Goal: Task Accomplishment & Management: Manage account settings

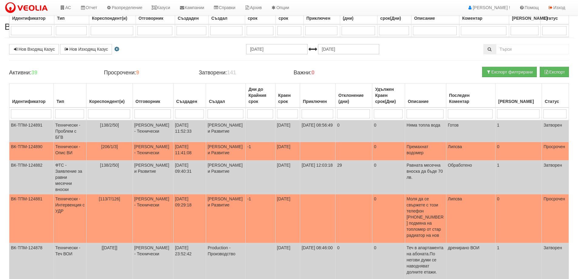
select select "5"
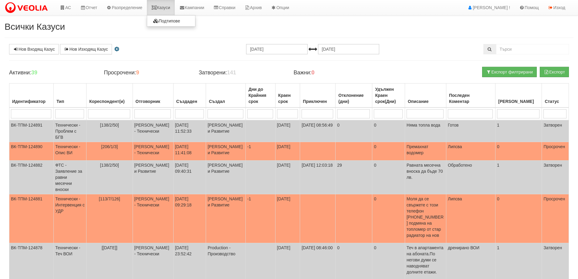
click at [167, 6] on link "Казуси" at bounding box center [161, 7] width 28 height 15
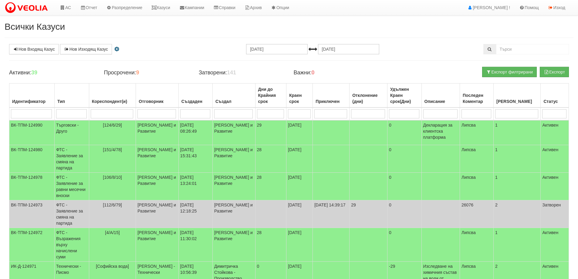
click at [102, 113] on input "search" at bounding box center [112, 113] width 43 height 9
click at [67, 10] on link "АС" at bounding box center [65, 7] width 20 height 15
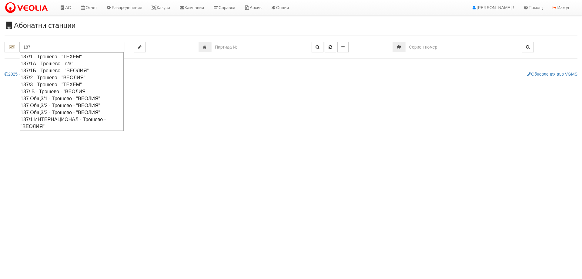
click at [32, 105] on div "187 Общ3/2 - Трошево - "ВЕОЛИЯ"" at bounding box center [72, 105] width 102 height 7
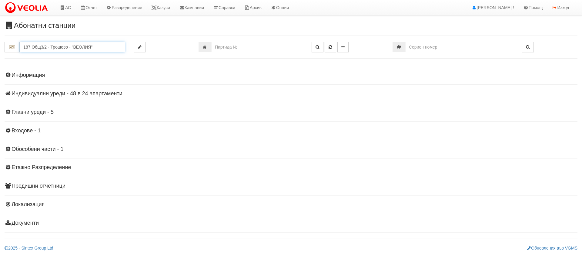
click at [63, 44] on input "187 Общ3/2 - Трошево - "ВЕОЛИЯ"" at bounding box center [72, 47] width 105 height 10
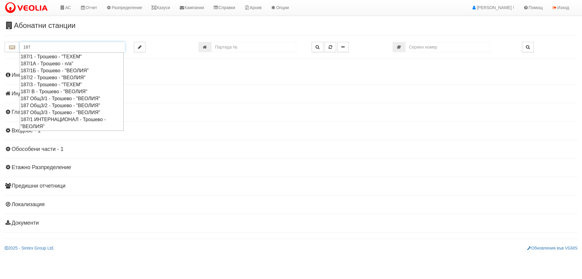
click at [51, 115] on div "187 Общ3/3 - Трошево - "ВЕОЛИЯ"" at bounding box center [72, 112] width 102 height 7
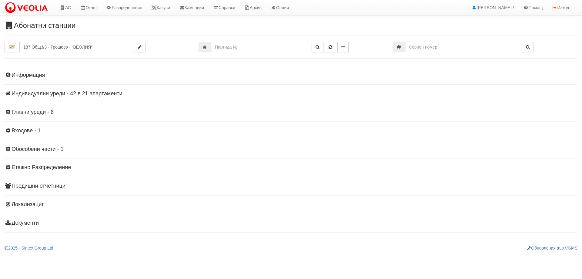
click at [38, 93] on h4 "Индивидуални уреди - 42 в 21 апартаменти" at bounding box center [291, 94] width 573 height 6
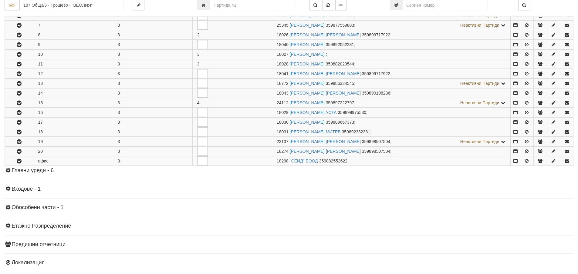
scroll to position [182, 0]
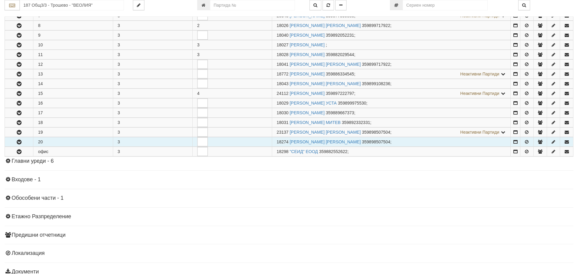
click at [27, 142] on button "button" at bounding box center [19, 141] width 28 height 9
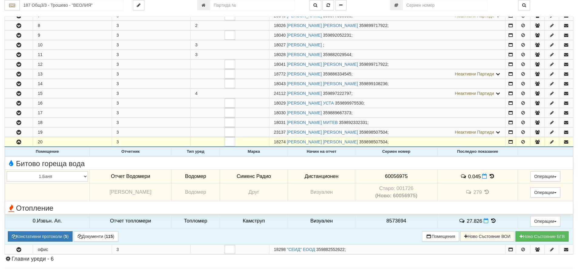
click at [400, 176] on span "60056975" at bounding box center [396, 176] width 23 height 6
copy span "60056975"
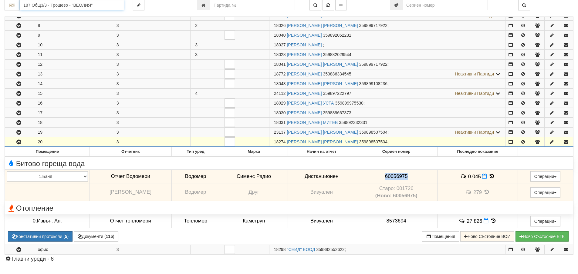
click at [51, 6] on input "187 Общ3/3 - Трошево - "ВЕОЛИЯ"" at bounding box center [72, 5] width 104 height 10
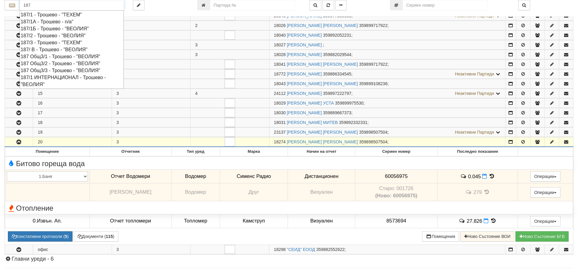
click at [47, 50] on div "187/ В - Трошево - "ВЕОЛИЯ"" at bounding box center [72, 49] width 102 height 7
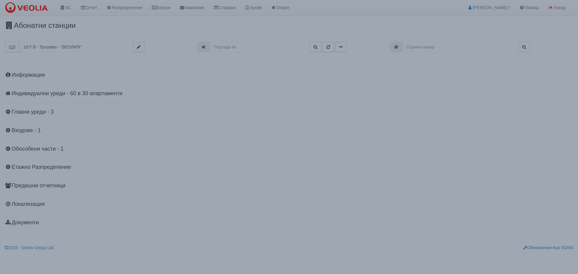
scroll to position [0, 0]
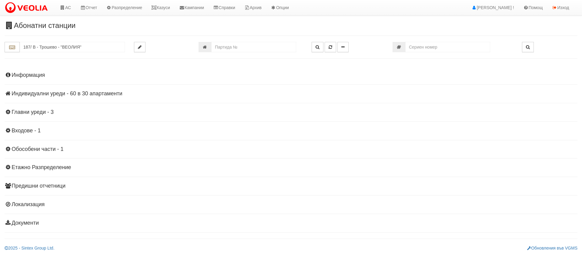
click at [39, 93] on h4 "Индивидуални уреди - 60 в 30 апартаменти" at bounding box center [291, 94] width 573 height 6
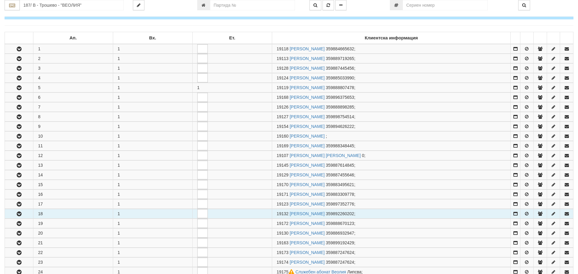
scroll to position [91, 0]
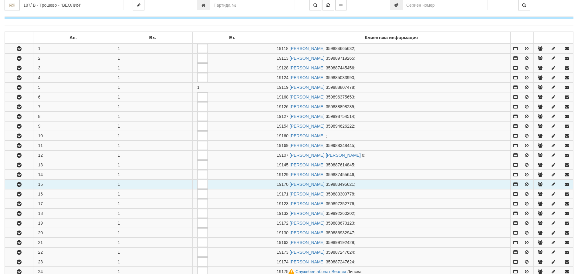
click at [21, 180] on button "button" at bounding box center [19, 184] width 28 height 9
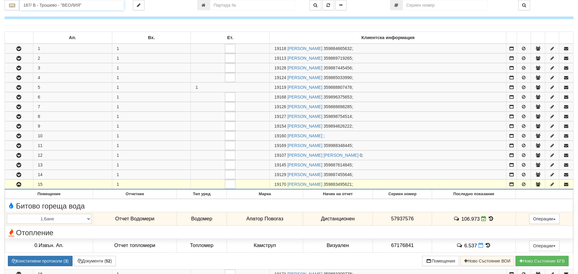
click at [55, 4] on input "187/ В - Трошево - "ВЕОЛИЯ"" at bounding box center [72, 5] width 104 height 10
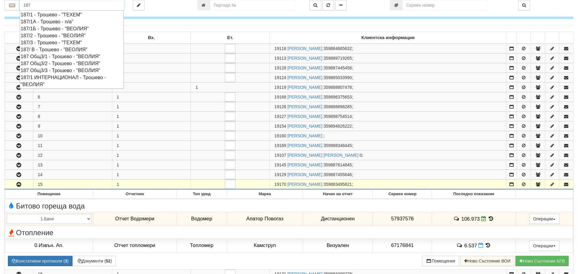
click at [48, 27] on div "187/1Б - Трошево - "ВЕОЛИЯ"" at bounding box center [72, 28] width 102 height 7
type input "187/1Б - Трошево - "ВЕОЛИЯ""
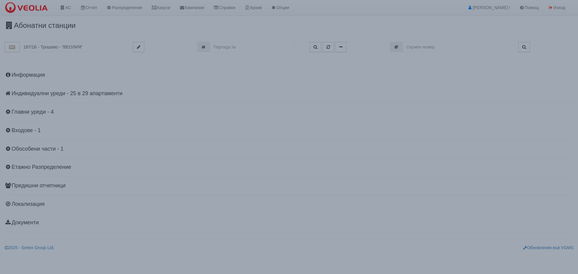
scroll to position [0, 0]
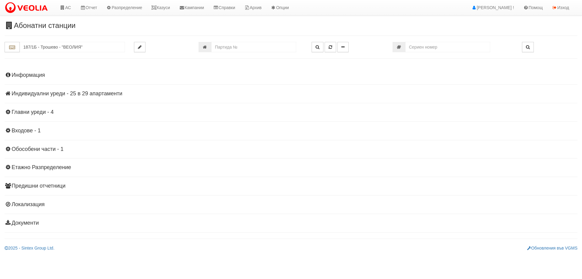
click at [35, 91] on h4 "Индивидуални уреди - 25 в 29 апартаменти" at bounding box center [291, 94] width 573 height 6
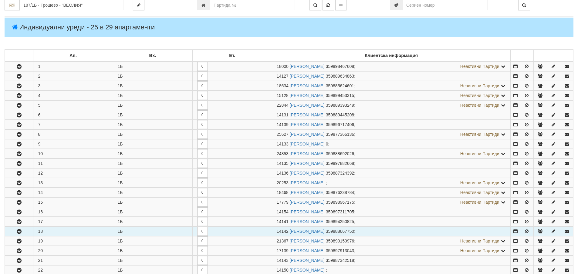
scroll to position [91, 0]
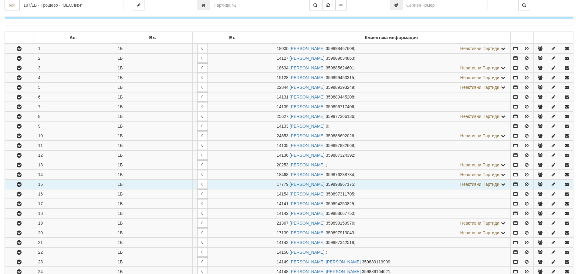
click at [21, 185] on icon "button" at bounding box center [18, 185] width 7 height 4
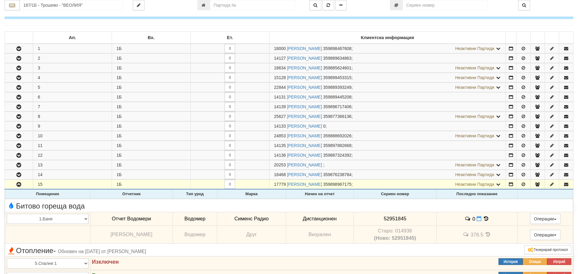
click at [391, 217] on span "52951845" at bounding box center [395, 219] width 23 height 6
copy span "52951845"
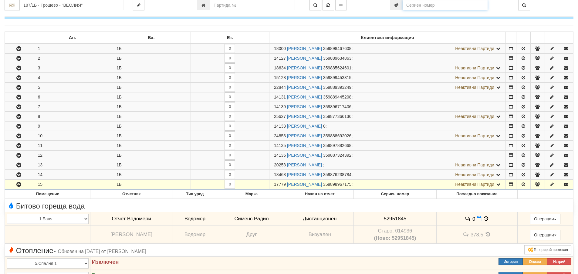
click at [428, 6] on input "number" at bounding box center [444, 5] width 85 height 10
paste input "52850142"
type input "52850142"
type input "208/3,4 - "ВЕОЛИЯ ЕНЕРДЖИ ВАРНА " ЕАД"
type input "10880"
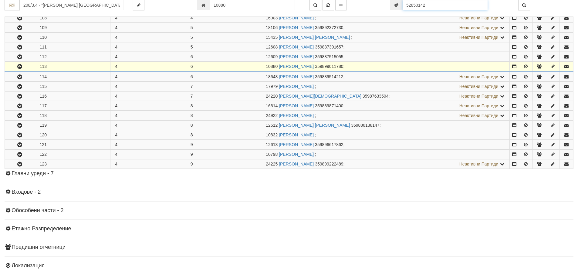
scroll to position [620, 0]
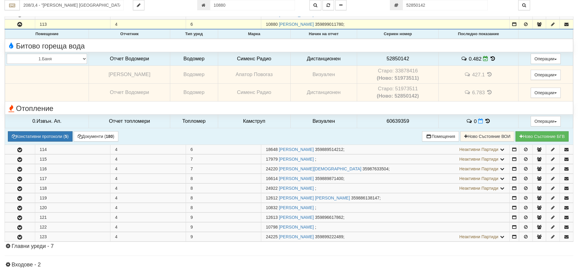
click at [406, 86] on td "Старо: 51973511 (Ново: 52850142)" at bounding box center [398, 93] width 82 height 18
copy td "51973511"
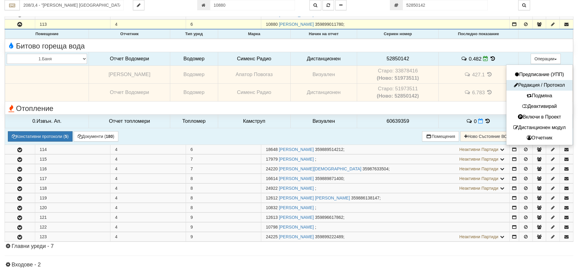
click at [538, 84] on button "Редакция / Протокол" at bounding box center [539, 86] width 63 height 8
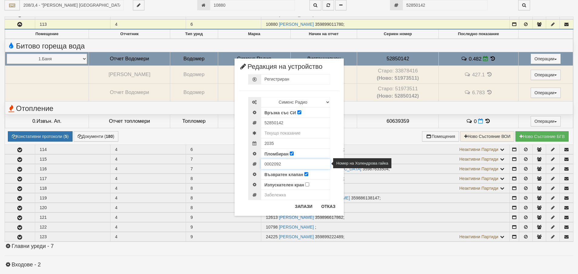
click at [270, 165] on input "0002092" at bounding box center [295, 164] width 69 height 10
click at [328, 208] on button "Отказ" at bounding box center [328, 207] width 22 height 10
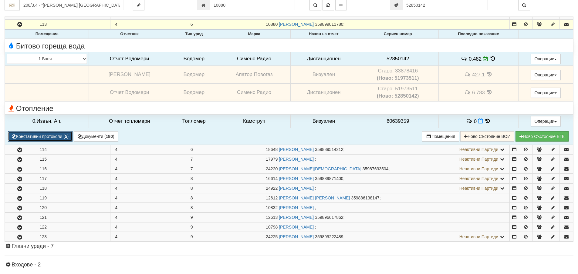
click at [52, 136] on button "Констативни протоколи ( 5 )" at bounding box center [40, 136] width 65 height 10
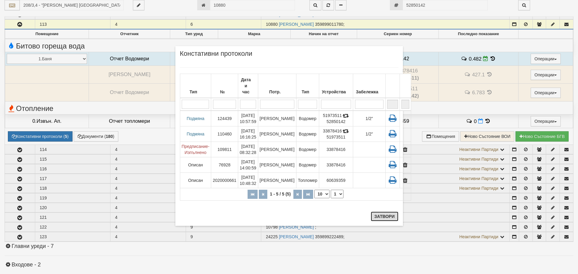
click at [379, 216] on button "Затвори" at bounding box center [385, 217] width 28 height 10
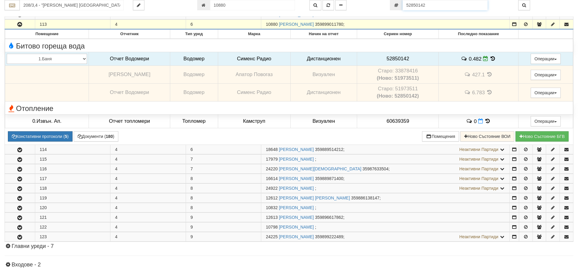
click at [442, 2] on input "52850142" at bounding box center [444, 5] width 85 height 10
paste input "69993"
type input "52869993"
type input "216/5 - "ВЕОЛИЯ ЕНЕРДЖИ ВАРНА " ЕАД"
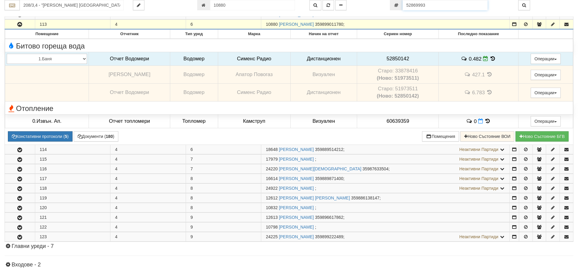
type input "1034"
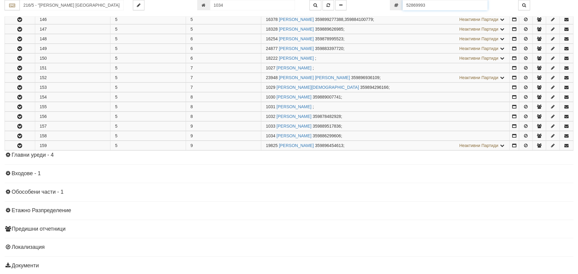
scroll to position [270, 0]
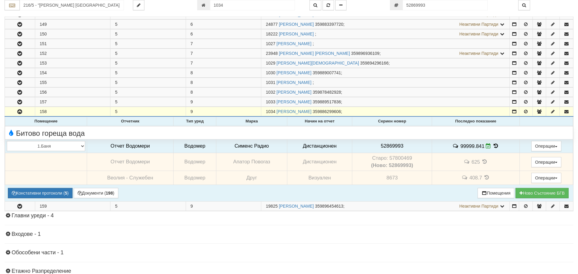
click at [397, 157] on td "Старо: 57800469 (Ново: 52869993)" at bounding box center [392, 162] width 80 height 18
copy td "57800469"
click at [399, 156] on td "Старо: 57800469 (Ново: 52869993)" at bounding box center [392, 162] width 80 height 18
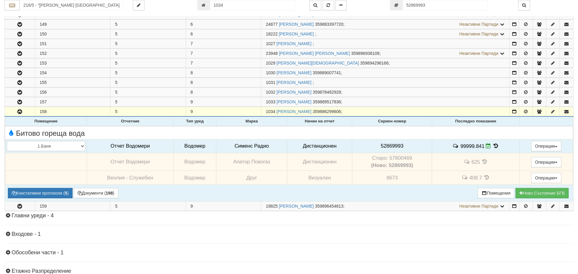
click at [385, 147] on span "52869993" at bounding box center [392, 146] width 23 height 6
copy span "52869993"
click at [52, 195] on button "Констативни протоколи ( 5 )" at bounding box center [40, 193] width 65 height 10
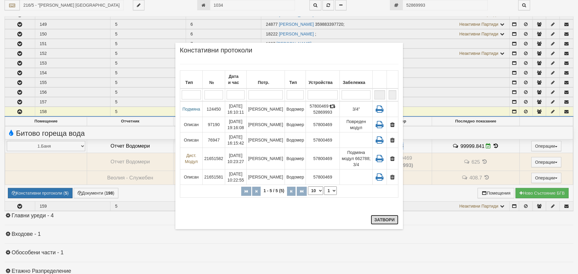
click at [390, 221] on button "Затвори" at bounding box center [385, 220] width 28 height 10
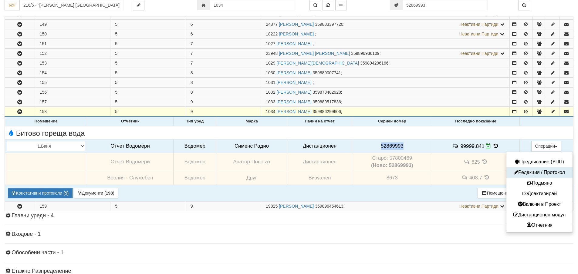
click at [535, 173] on button "Редакция / Протокол" at bounding box center [539, 173] width 63 height 8
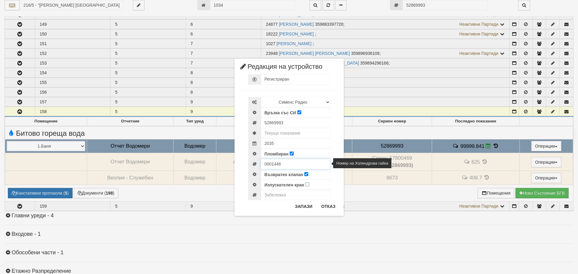
click at [271, 165] on input "0001446" at bounding box center [295, 164] width 69 height 10
click at [334, 207] on button "Отказ" at bounding box center [328, 207] width 22 height 10
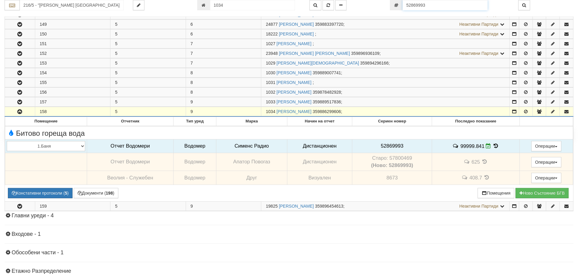
click at [429, 3] on input "52869993" at bounding box center [444, 5] width 85 height 10
paste input "951869"
type input "52951869"
type input "187/1 ИНТЕРНАЦИОНАЛ - "[PERSON_NAME] [GEOGRAPHIC_DATA] " ЕАД"
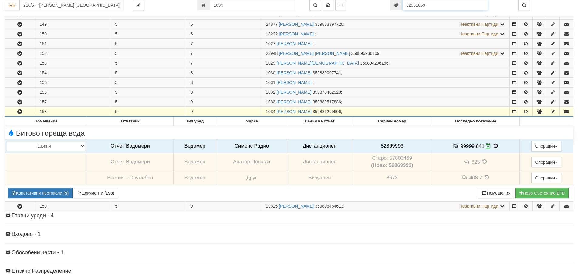
type input "11722"
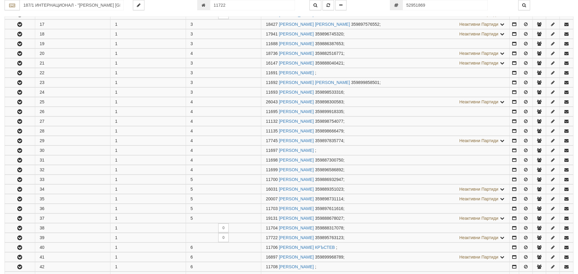
scroll to position [663, 0]
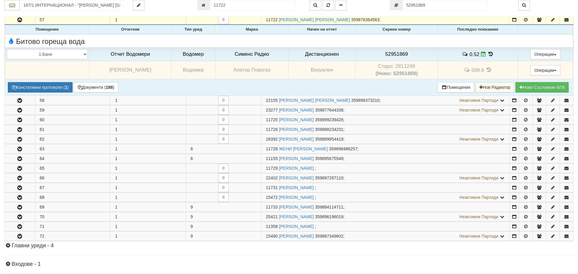
click at [403, 65] on td "Старо: 2811248 (Ново: 52951869)" at bounding box center [396, 70] width 82 height 18
copy td "2811248"
click at [395, 52] on span "52951869" at bounding box center [396, 54] width 23 height 6
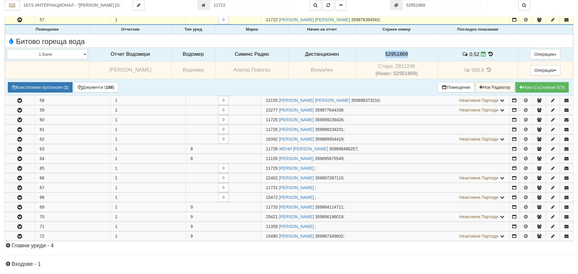
copy span "52951869"
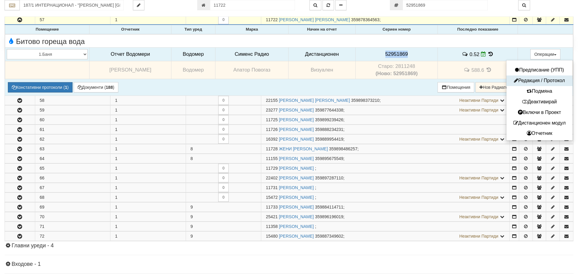
click at [538, 79] on button "Редакция / Протокол" at bounding box center [539, 81] width 63 height 8
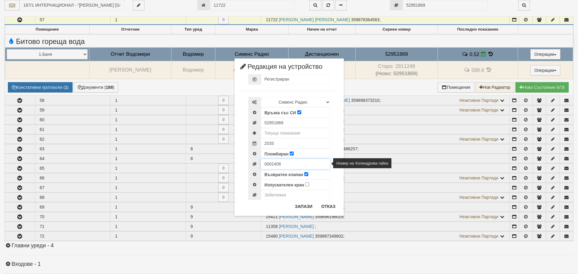
click at [278, 167] on input "0002406" at bounding box center [295, 164] width 69 height 10
click at [328, 207] on button "Отказ" at bounding box center [328, 207] width 22 height 10
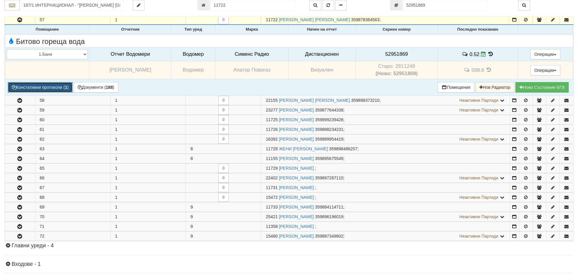
click at [45, 89] on button "Констативни протоколи ( 1 )" at bounding box center [40, 87] width 65 height 10
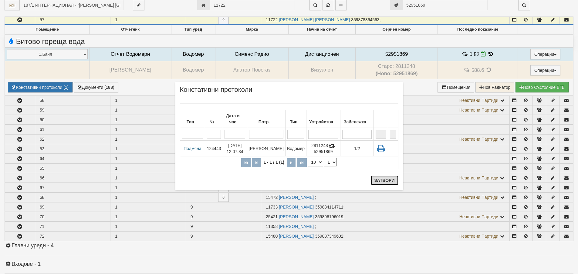
click at [388, 184] on button "Затвори" at bounding box center [385, 181] width 28 height 10
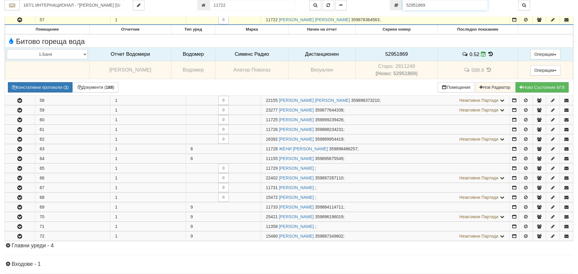
click at [445, 1] on input "52951869" at bounding box center [444, 5] width 85 height 10
paste input "087658"
type input "52087658"
type input "113/7 - "ВЕОЛИЯ ЕНЕРДЖИ ВАРНА " ЕАД"
type input "12276"
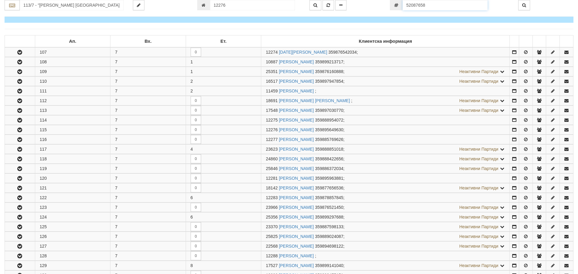
scroll to position [197, 0]
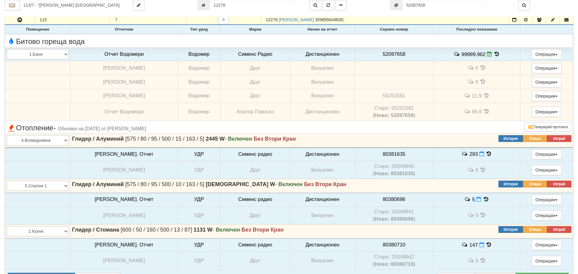
click at [391, 106] on td "Старо: 55251581 (Ново: 52087658)" at bounding box center [393, 112] width 79 height 18
copy td "55251581"
click at [383, 51] on td "52087658" at bounding box center [393, 54] width 79 height 14
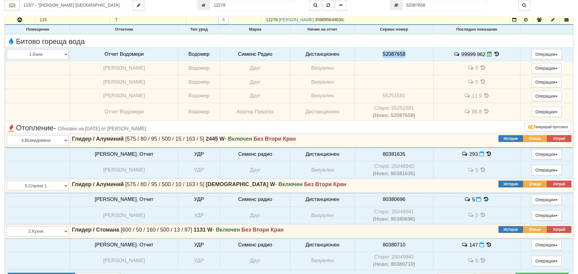
copy span "52087658"
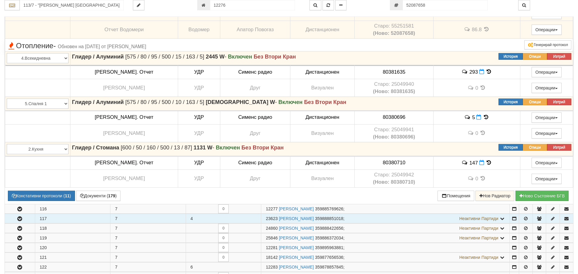
scroll to position [288, 0]
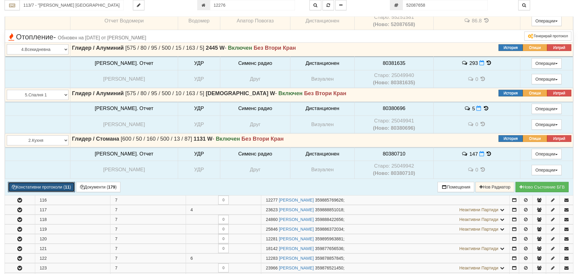
click at [55, 184] on button "Констативни протоколи ( 11 )" at bounding box center [41, 187] width 67 height 10
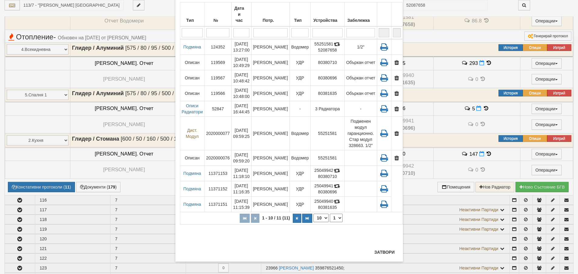
scroll to position [43, 0]
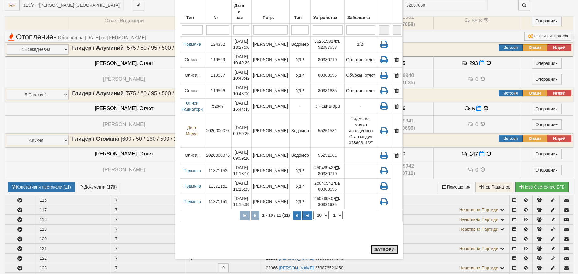
click at [381, 250] on button "Затвори" at bounding box center [385, 250] width 28 height 10
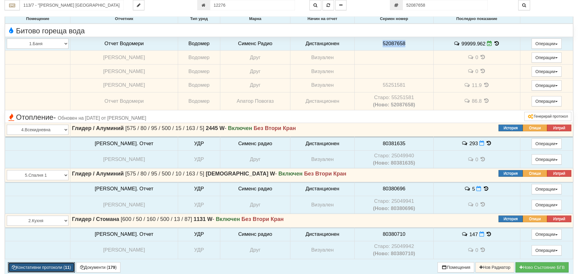
scroll to position [197, 0]
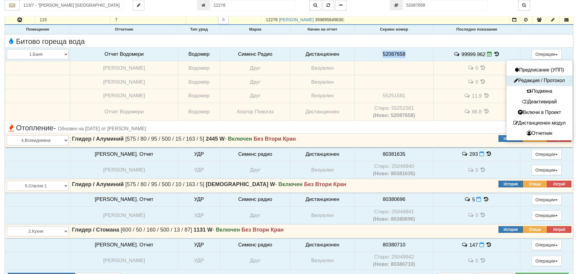
click at [536, 82] on button "Редакция / Протокол" at bounding box center [539, 81] width 63 height 8
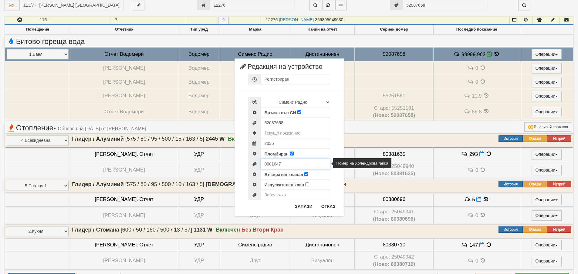
click at [272, 167] on input "0001047" at bounding box center [295, 164] width 69 height 10
click at [329, 206] on button "Отказ" at bounding box center [328, 207] width 22 height 10
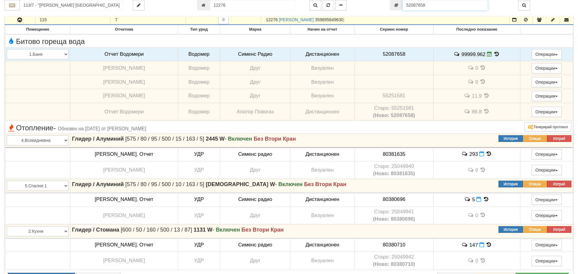
click at [433, 6] on input "52087658" at bounding box center [444, 5] width 85 height 10
paste input "870046"
type input "52870046"
type input "155/1 - "ВЕОЛИЯ ЕНЕРДЖИ ВАРНА " ЕАД"
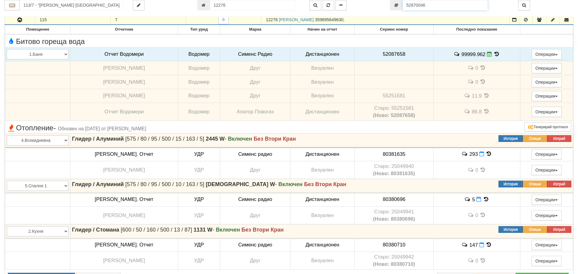
type input "8043"
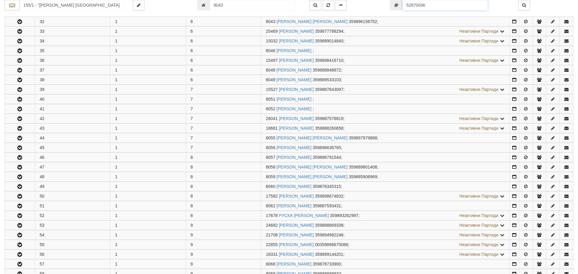
scroll to position [421, 0]
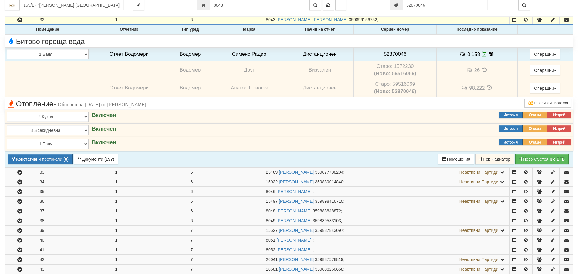
click at [404, 84] on td "Старо: 59516069 (Ново: 52870046)" at bounding box center [395, 88] width 83 height 18
copy td "59516069"
click at [398, 54] on span "52870046" at bounding box center [395, 54] width 23 height 6
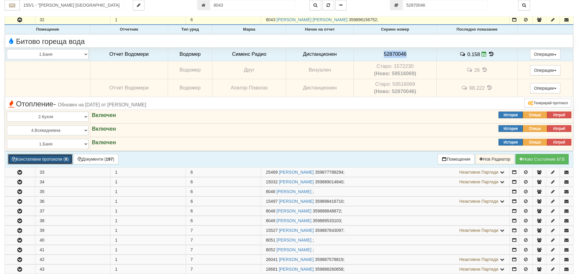
click at [34, 158] on button "Констативни протоколи ( 8 )" at bounding box center [40, 159] width 65 height 10
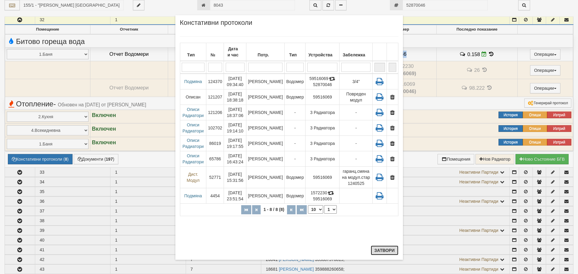
click at [380, 251] on button "Затвори" at bounding box center [385, 251] width 28 height 10
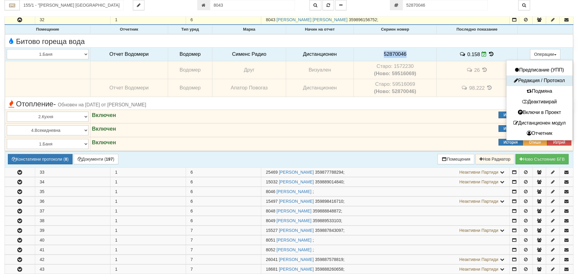
click at [534, 84] on button "Редакция / Протокол" at bounding box center [539, 81] width 63 height 8
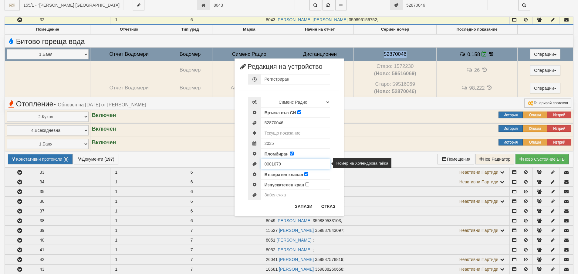
click at [272, 164] on input "0001079" at bounding box center [295, 164] width 69 height 10
click at [323, 206] on button "Отказ" at bounding box center [328, 207] width 22 height 10
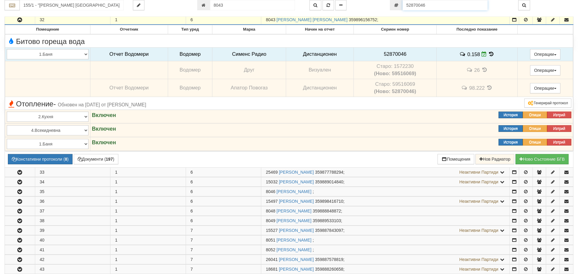
click at [438, 8] on input "52870046" at bounding box center [444, 5] width 85 height 10
paste input "951855"
type input "52951855"
type input "129/3,4 - "ВЕОЛИЯ ЕНЕРДЖИ ВАРНА " ЕАД"
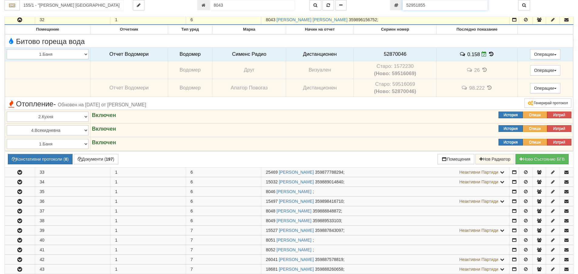
type input "26033"
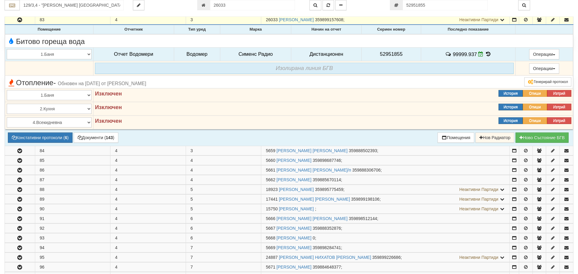
click at [392, 53] on span "52951855" at bounding box center [391, 54] width 23 height 6
click at [46, 138] on button "Констативни протоколи ( 6 )" at bounding box center [40, 138] width 65 height 10
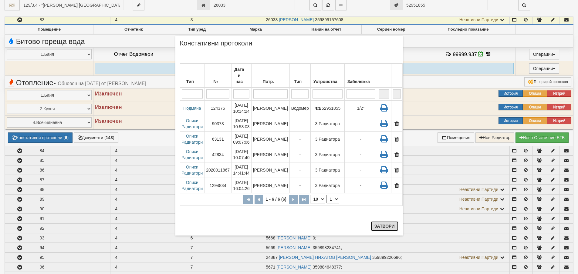
click at [388, 228] on button "Затвори" at bounding box center [385, 226] width 28 height 10
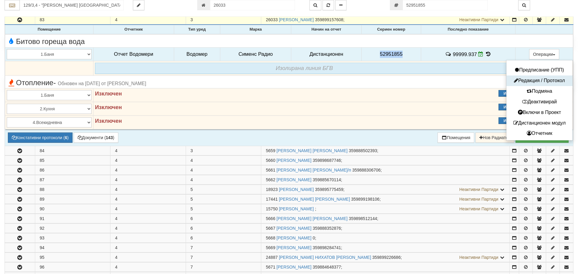
click at [531, 80] on button "Редакция / Протокол" at bounding box center [539, 81] width 63 height 8
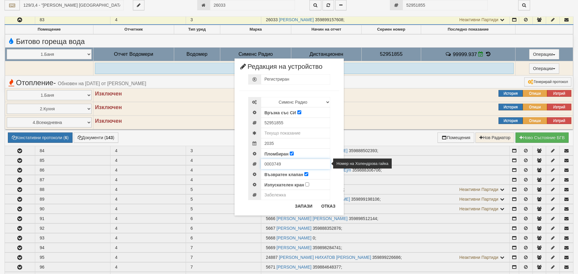
click at [272, 163] on input "0003749" at bounding box center [295, 164] width 69 height 10
click at [331, 207] on button "Отказ" at bounding box center [328, 207] width 22 height 10
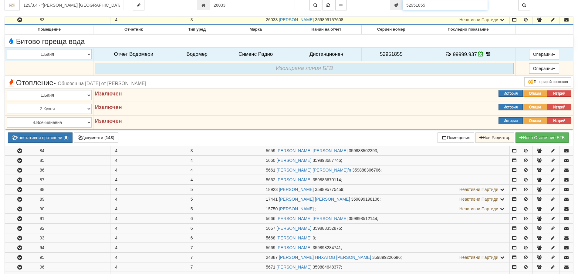
click at [440, 6] on input "52951855" at bounding box center [444, 5] width 85 height 10
paste input "870039"
type input "52870039"
type input "126/5 - "ВЕОЛИЯ ЕНЕРДЖИ ВАРНА " ЕАД"
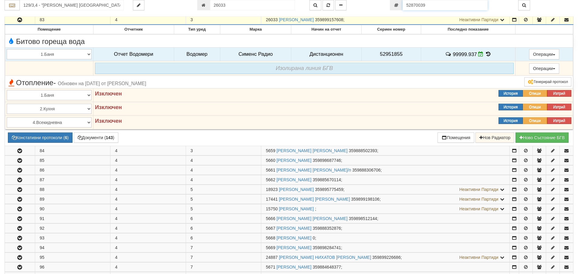
type input "5315"
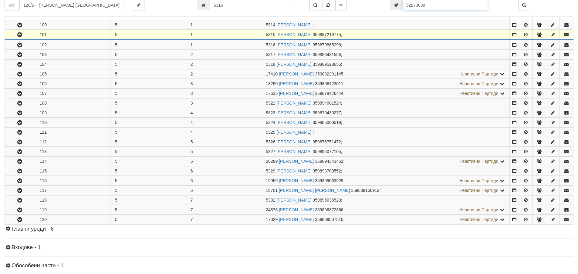
scroll to position [129, 0]
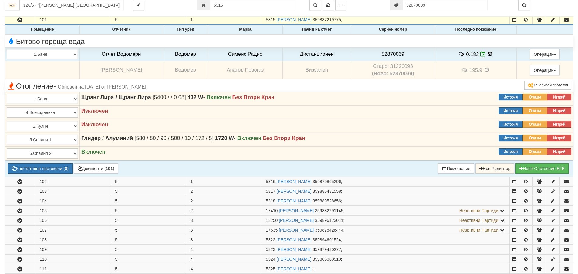
click at [403, 65] on td "Старо: 31220093 (Ново: 52870039)" at bounding box center [393, 70] width 84 height 18
click at [395, 52] on span "52870039" at bounding box center [392, 54] width 23 height 6
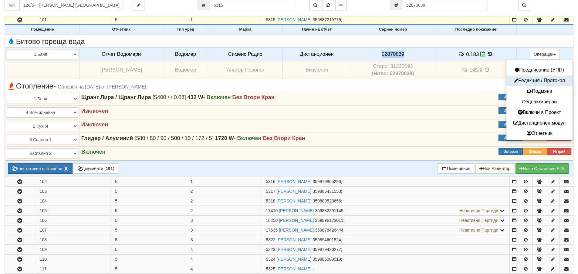
click at [534, 78] on button "Редакция / Протокол" at bounding box center [539, 81] width 63 height 8
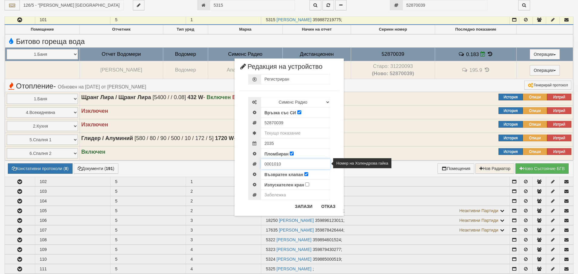
click at [270, 165] on input "0001010" at bounding box center [295, 164] width 69 height 10
click at [333, 203] on button "Отказ" at bounding box center [328, 207] width 22 height 10
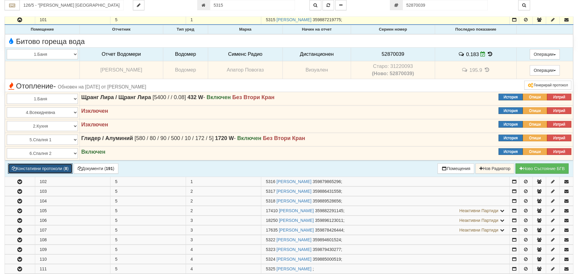
click at [42, 173] on button "Констативни протоколи ( 8 )" at bounding box center [40, 168] width 65 height 10
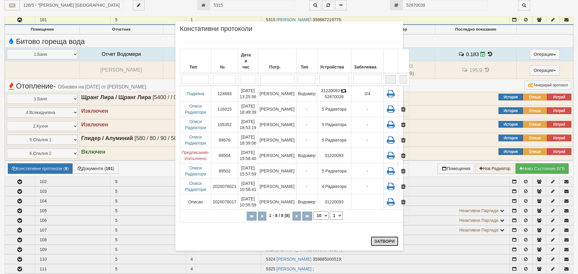
click at [381, 242] on button "Затвори" at bounding box center [385, 242] width 28 height 10
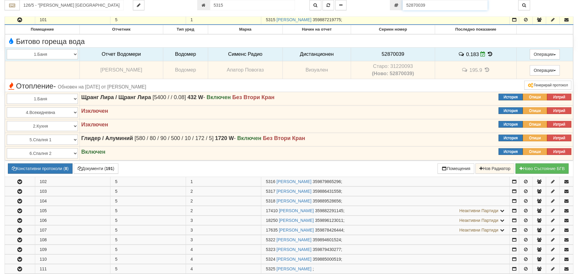
click at [440, 3] on input "52870039" at bounding box center [444, 5] width 85 height 10
paste input "951854"
type input "52951854"
type input "5323"
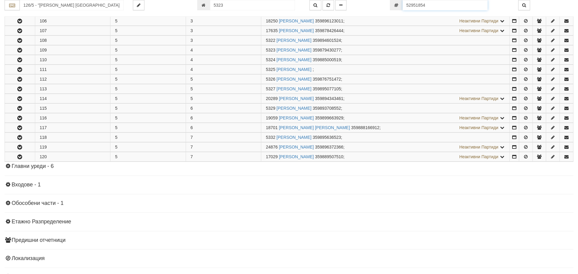
scroll to position [207, 0]
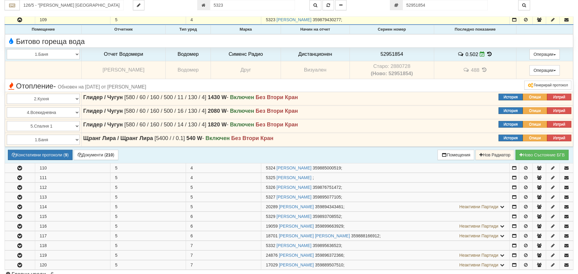
click at [398, 65] on td "Старо: 2880728 (Ново: 52951854)" at bounding box center [391, 70] width 84 height 18
click at [400, 65] on td "Старо: 2880728 (Ново: 52951854)" at bounding box center [391, 70] width 84 height 18
click at [393, 50] on td "52951854" at bounding box center [391, 54] width 84 height 14
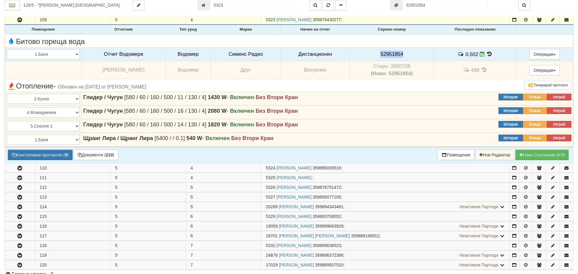
click at [393, 50] on td "52951854" at bounding box center [391, 54] width 84 height 14
click at [45, 157] on button "Констативни протоколи ( 9 )" at bounding box center [40, 155] width 65 height 10
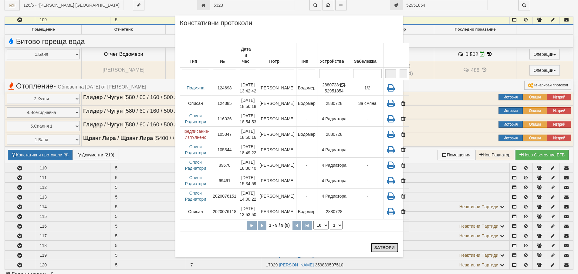
click at [380, 246] on button "Затвори" at bounding box center [385, 248] width 28 height 10
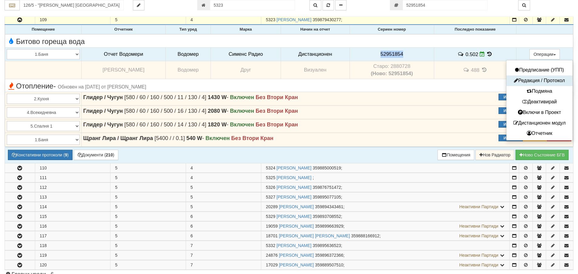
click at [535, 79] on button "Редакция / Протокол" at bounding box center [539, 81] width 63 height 8
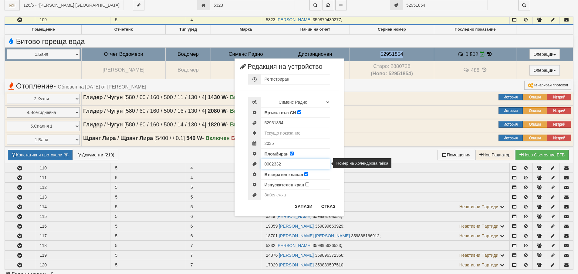
click at [273, 166] on input "0002332" at bounding box center [295, 164] width 69 height 10
click at [326, 206] on button "Отказ" at bounding box center [328, 207] width 22 height 10
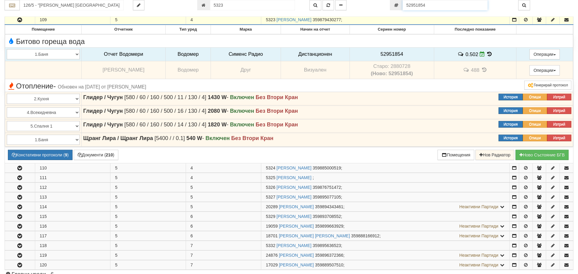
click at [435, 7] on input "52951854" at bounding box center [444, 5] width 85 height 10
paste input "66"
type input "52951866"
type input "5326"
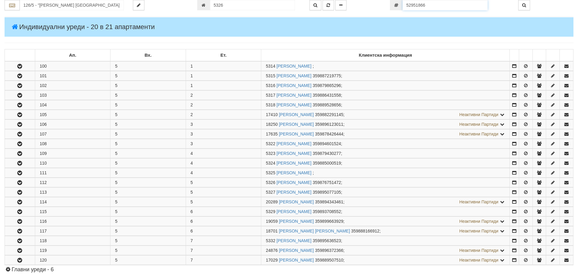
scroll to position [212, 0]
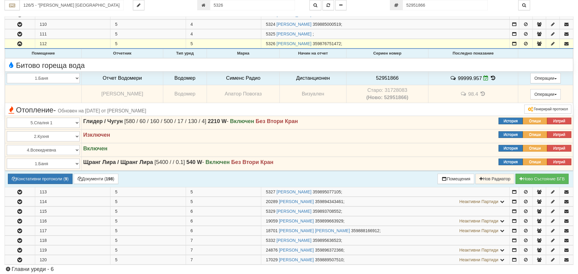
click at [394, 87] on td "Старо: 31728083 (Ново: 52951866)" at bounding box center [387, 94] width 82 height 18
click at [394, 89] on td "Старо: 31728083 (Ново: 52951866)" at bounding box center [387, 94] width 82 height 18
click at [383, 79] on span "52951866" at bounding box center [387, 78] width 23 height 6
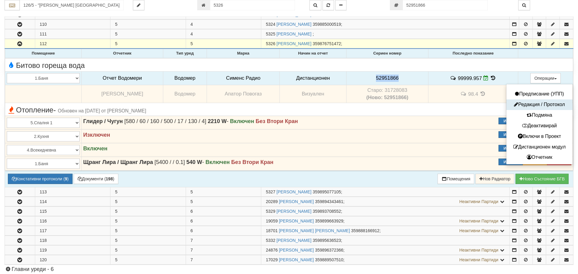
click at [535, 105] on button "Редакция / Протокол" at bounding box center [539, 105] width 63 height 8
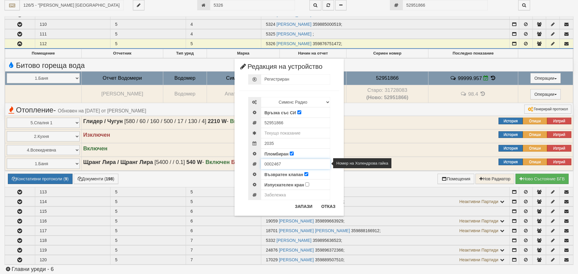
click at [273, 163] on input "0002467" at bounding box center [295, 164] width 69 height 10
drag, startPoint x: 331, startPoint y: 208, endPoint x: 317, endPoint y: 209, distance: 13.4
click at [331, 208] on button "Отказ" at bounding box center [328, 207] width 22 height 10
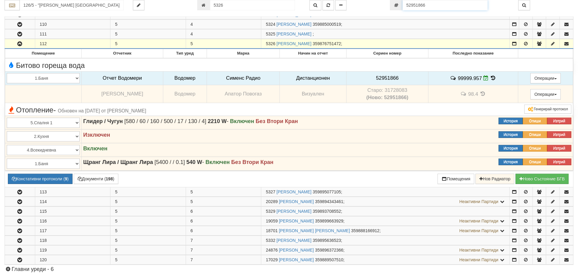
click at [439, 6] on input "52951866" at bounding box center [444, 5] width 85 height 10
paste input "3"
type input "52951863"
type input "18250"
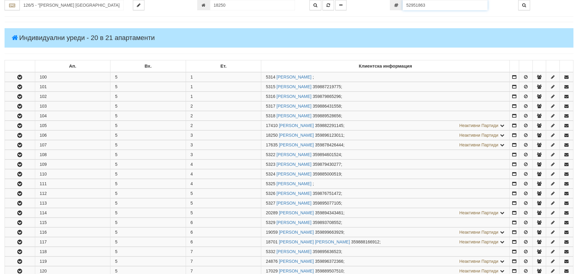
scroll to position [178, 0]
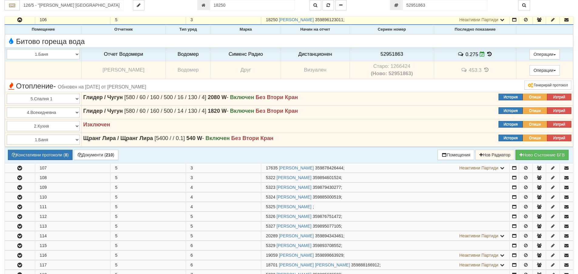
click at [397, 66] on td "Старо: 1266424 (Ново: 52951863)" at bounding box center [391, 70] width 84 height 18
click at [390, 55] on span "52951863" at bounding box center [391, 54] width 23 height 6
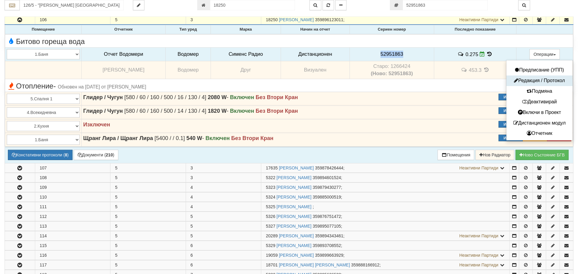
click at [532, 82] on button "Редакция / Протокол" at bounding box center [539, 81] width 63 height 8
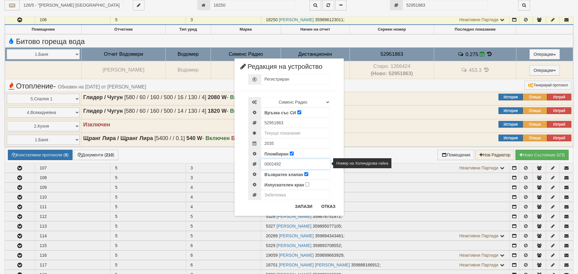
click at [274, 164] on input "0002492" at bounding box center [295, 164] width 69 height 10
click at [330, 205] on button "Отказ" at bounding box center [328, 207] width 22 height 10
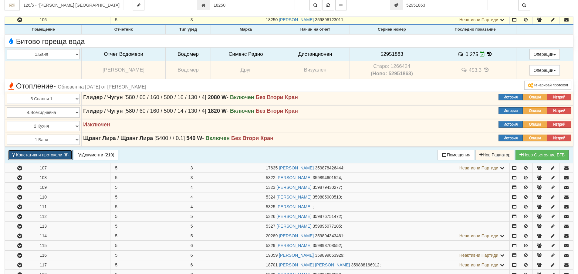
click at [39, 153] on button "Констативни протоколи ( 8 )" at bounding box center [40, 155] width 65 height 10
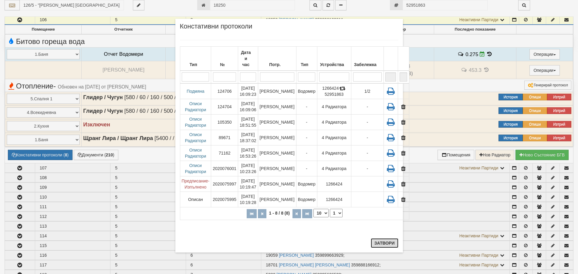
click at [379, 244] on button "Затвори" at bounding box center [385, 243] width 28 height 10
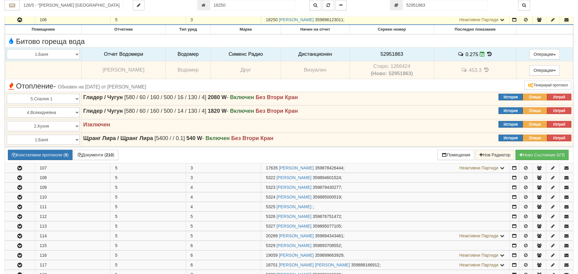
click at [18, 19] on icon "button" at bounding box center [19, 20] width 7 height 4
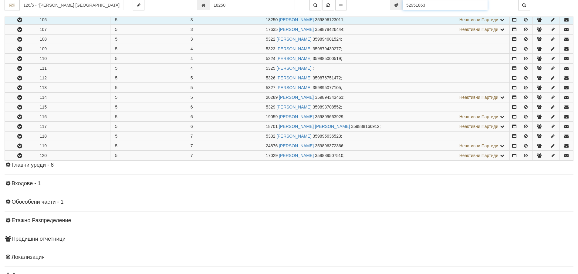
click at [439, 5] on input "52951863" at bounding box center [444, 5] width 85 height 10
paste input "7"
type input "52951867"
type input "126/3,4 - "ВЕОЛИЯ ЕНЕРДЖИ ВАРНА " ЕАД"
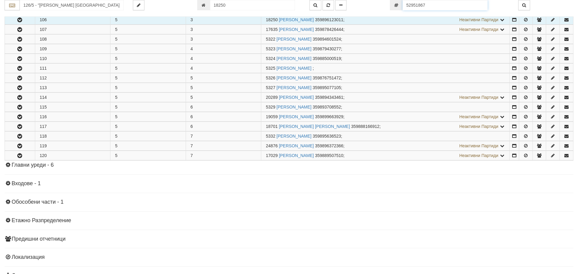
type input "5298"
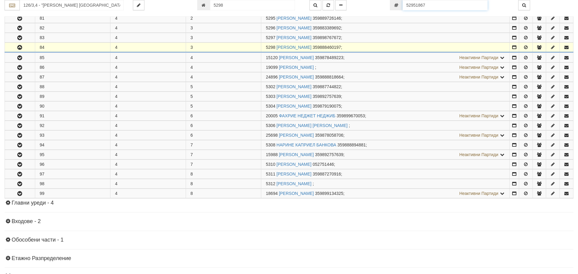
scroll to position [430, 0]
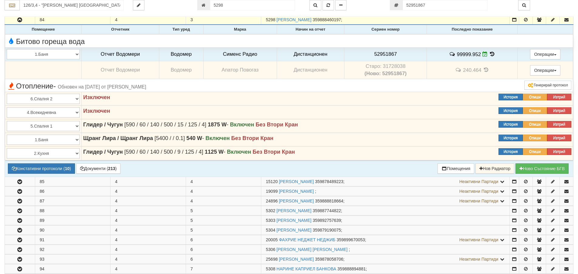
click at [386, 66] on td "Старо: 31728038 (Ново: 52951867)" at bounding box center [385, 70] width 82 height 18
click at [384, 53] on span "52951867" at bounding box center [385, 54] width 23 height 6
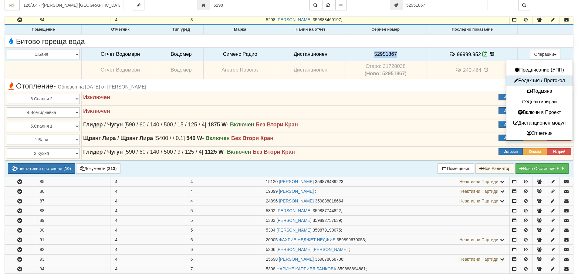
click at [530, 80] on button "Редакция / Протокол" at bounding box center [539, 81] width 63 height 8
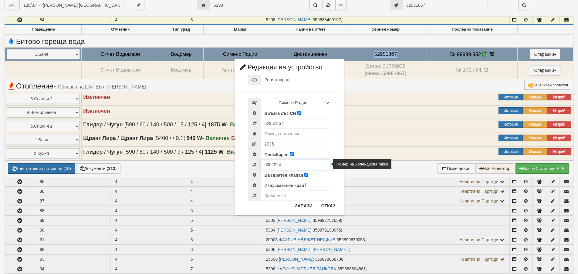
click at [276, 165] on input "0002224" at bounding box center [295, 164] width 69 height 10
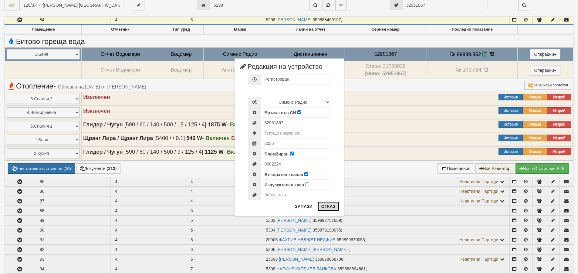
click at [332, 209] on button "Отказ" at bounding box center [328, 207] width 22 height 10
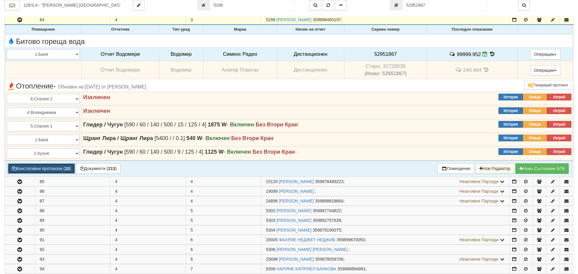
click at [47, 169] on button "Констативни протоколи ( 10 )" at bounding box center [41, 168] width 67 height 10
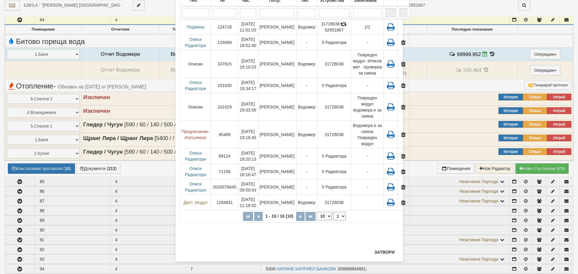
scroll to position [63, 0]
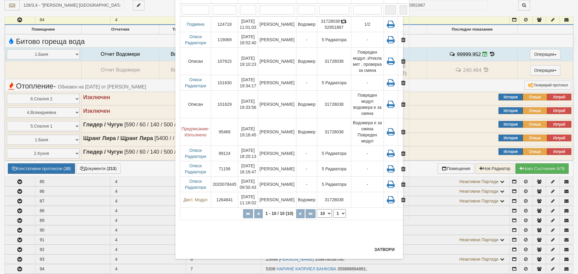
click at [381, 244] on div "× Констативни протоколи Тип № Дата и час Потр. Тип Устройства Забележка 1 - 10 …" at bounding box center [288, 105] width 227 height 307
click at [381, 247] on button "Затвори" at bounding box center [385, 250] width 28 height 10
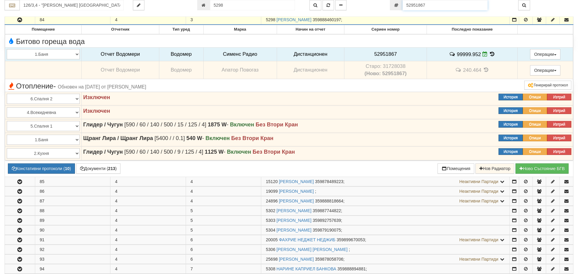
click at [433, 1] on input "52951867" at bounding box center [444, 5] width 85 height 10
click at [433, 5] on input "52951867" at bounding box center [444, 5] width 85 height 10
paste input "52870040"
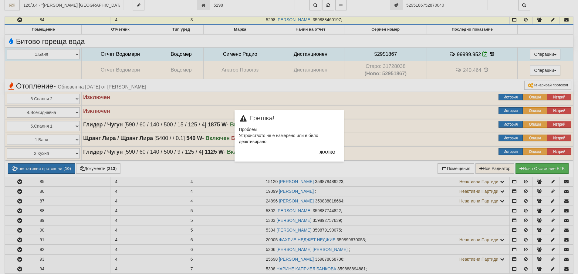
click at [449, 5] on div "× Грешка! Проблем Устройството не е намерено или е било деактивирано! Жалко" at bounding box center [289, 81] width 355 height 162
click at [326, 158] on div "Жалко" at bounding box center [327, 154] width 23 height 14
click at [328, 156] on button "Жалко" at bounding box center [327, 152] width 23 height 10
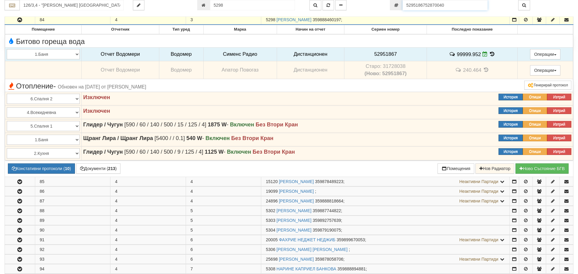
click at [450, 5] on input "5295186752870040" at bounding box center [444, 5] width 85 height 10
paste input "number"
type input "52870040"
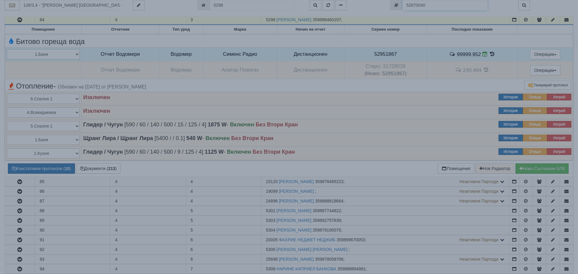
type input "18880"
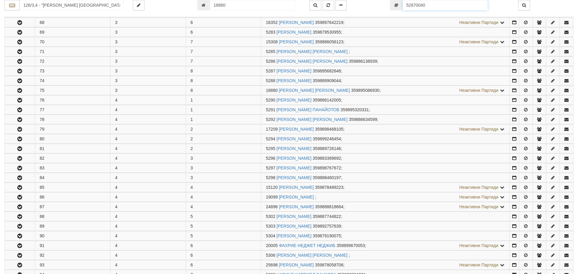
scroll to position [343, 0]
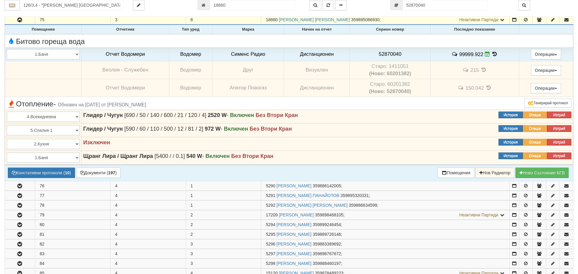
click at [398, 82] on td "Старо: 60201382 (Ново: 52870040)" at bounding box center [390, 88] width 81 height 18
click at [390, 53] on span "52870040" at bounding box center [389, 54] width 23 height 6
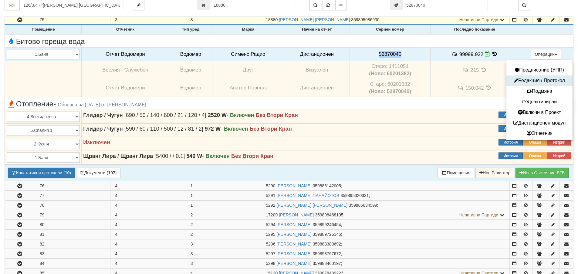
click at [538, 79] on button "Редакция / Протокол" at bounding box center [539, 81] width 63 height 8
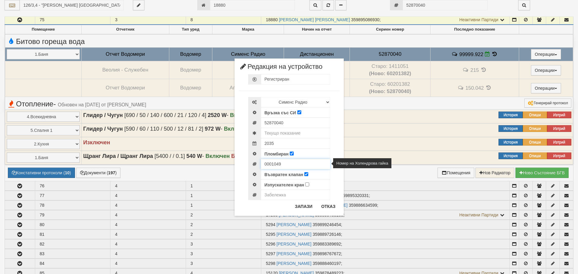
click at [268, 163] on input "0001049" at bounding box center [295, 164] width 69 height 10
click at [324, 208] on button "Отказ" at bounding box center [328, 207] width 22 height 10
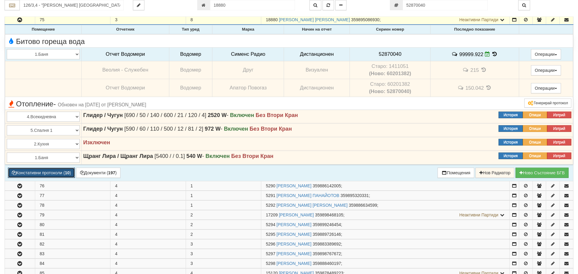
click at [48, 174] on button "Констативни протоколи ( 10 )" at bounding box center [41, 173] width 67 height 10
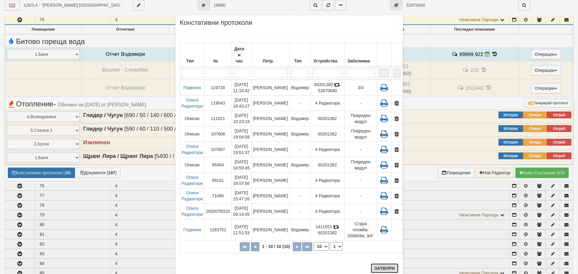
click at [376, 265] on button "Затвори" at bounding box center [385, 268] width 28 height 10
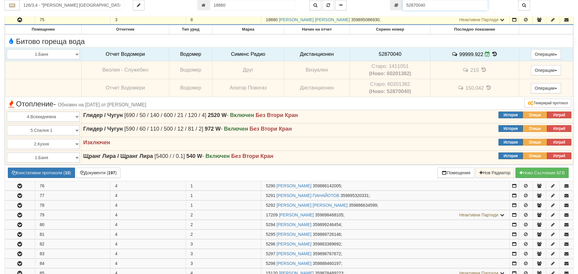
click at [438, 5] on input "52870040" at bounding box center [444, 5] width 85 height 10
paste input "951861"
type input "52951861"
type input "125/1 - "ВЕОЛИЯ ЕНЕРДЖИ ВАРНА " ЕАД"
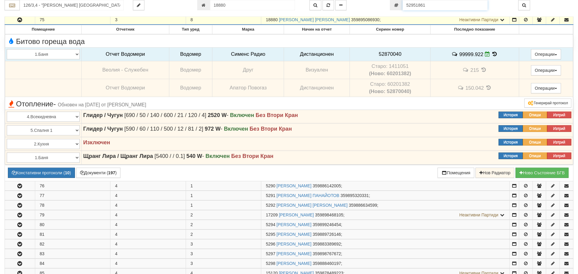
type input "5104"
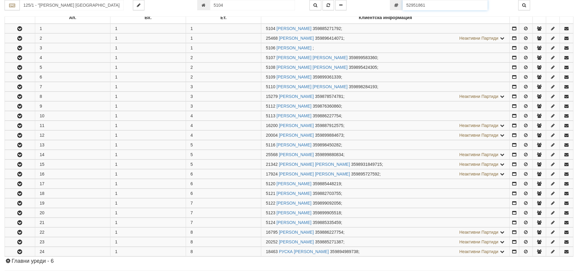
scroll to position [120, 0]
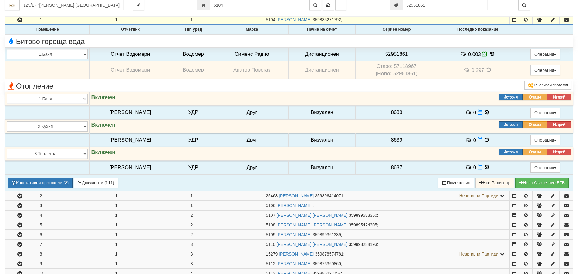
click at [404, 69] on td "Старо: 57118967 (Ново: 52951861)" at bounding box center [396, 70] width 82 height 18
click at [404, 68] on td "Старо: 57118967 (Ново: 52951861)" at bounding box center [396, 70] width 82 height 18
drag, startPoint x: 402, startPoint y: 57, endPoint x: 400, endPoint y: 54, distance: 3.7
click at [402, 57] on td "52951861" at bounding box center [396, 54] width 82 height 14
click at [400, 54] on span "52951861" at bounding box center [396, 54] width 23 height 6
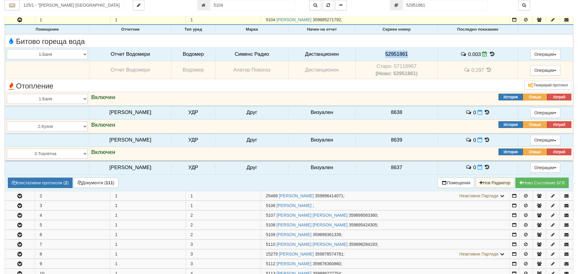
click at [400, 54] on span "52951861" at bounding box center [396, 54] width 23 height 6
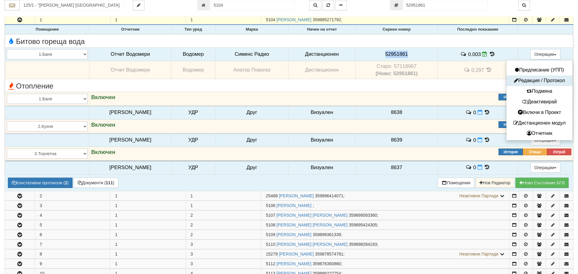
click at [539, 80] on button "Редакция / Протокол" at bounding box center [539, 81] width 63 height 8
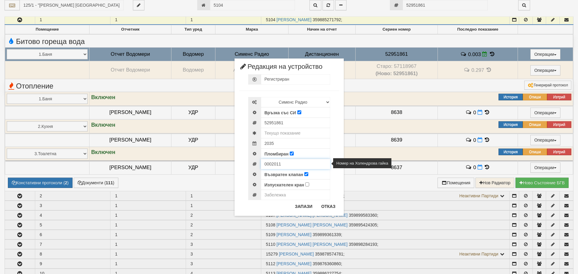
click at [275, 163] on input "0002011" at bounding box center [295, 164] width 69 height 10
click at [325, 209] on button "Отказ" at bounding box center [328, 207] width 22 height 10
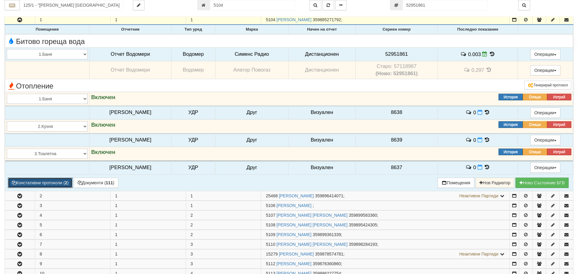
click at [50, 181] on button "Констативни протоколи ( 2 )" at bounding box center [40, 183] width 65 height 10
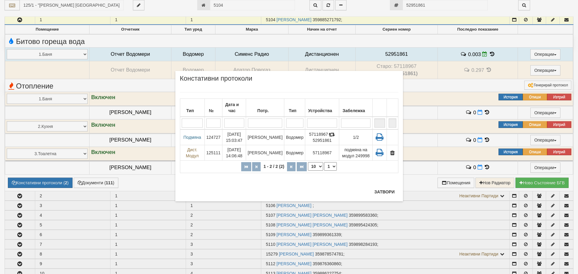
click at [441, 4] on div "× Констативни протоколи Тип № Дата и час Потр. Тип Устройства Забележка 1 - 2 /…" at bounding box center [289, 100] width 355 height 201
click at [433, 5] on div "× Констативни протоколи Тип № Дата и час Потр. Тип Устройства Забележка 1 - 2 /…" at bounding box center [289, 100] width 355 height 201
click at [391, 191] on button "Затвори" at bounding box center [385, 192] width 28 height 10
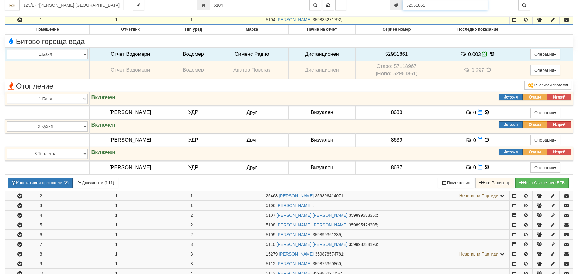
click at [444, 4] on input "52951861" at bounding box center [444, 5] width 85 height 10
paste input "49"
type input "52951849"
type input "016/8 - "ВЕОЛИЯ ЕНЕРДЖИ ВАРНА " ЕАД"
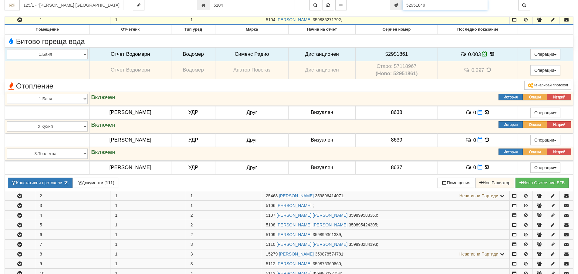
type input "22181"
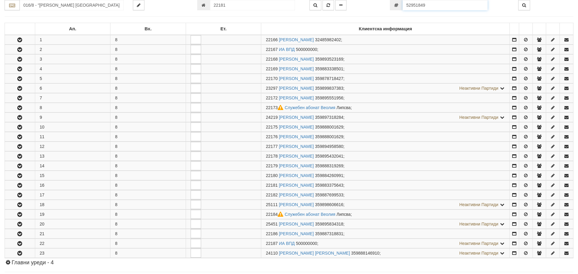
scroll to position [232, 0]
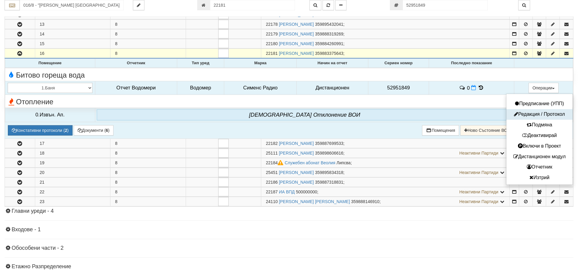
click at [539, 114] on button "Редакция / Протокол" at bounding box center [539, 115] width 63 height 8
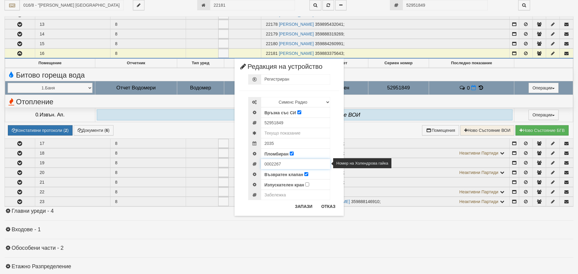
click at [271, 165] on input "0002267" at bounding box center [295, 164] width 69 height 10
click at [332, 208] on button "Отказ" at bounding box center [328, 207] width 22 height 10
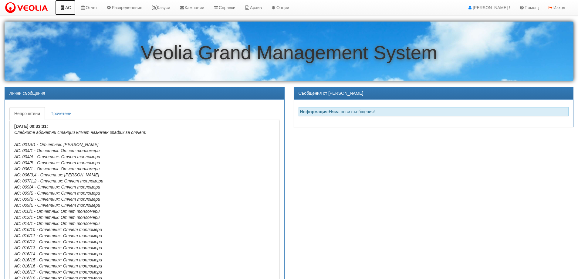
click at [66, 7] on link "АС" at bounding box center [65, 7] width 20 height 15
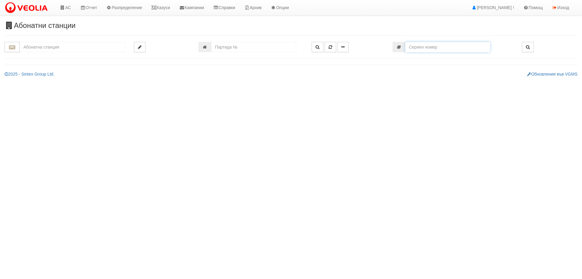
click at [441, 48] on input "number" at bounding box center [447, 47] width 85 height 10
paste input "52951868"
type input "52951868"
type input "187/1 ИНТЕРНАЦИОНАЛ - "[PERSON_NAME] [GEOGRAPHIC_DATA] " ЕАД"
type input "11155"
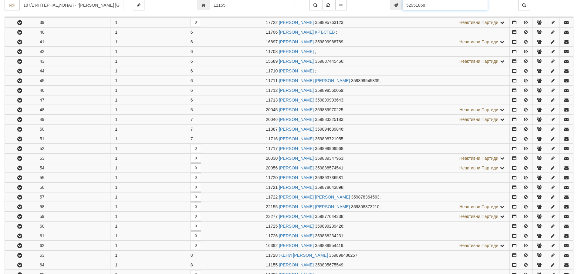
scroll to position [707, 0]
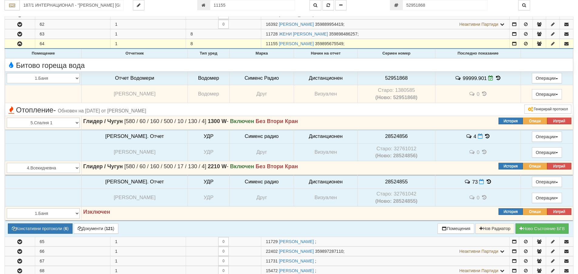
click at [398, 91] on td "Старо: 1380585 (Ново: 52951868)" at bounding box center [396, 94] width 78 height 18
copy td "1380585"
click at [388, 78] on span "52951868" at bounding box center [396, 78] width 23 height 6
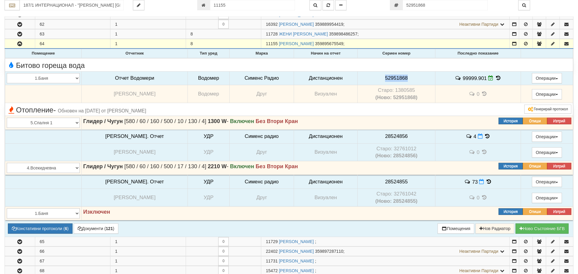
copy span "52951868"
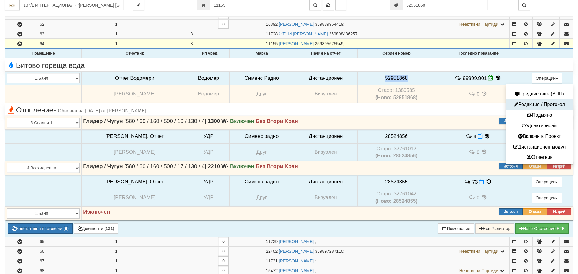
click at [536, 104] on button "Редакция / Протокол" at bounding box center [539, 105] width 63 height 8
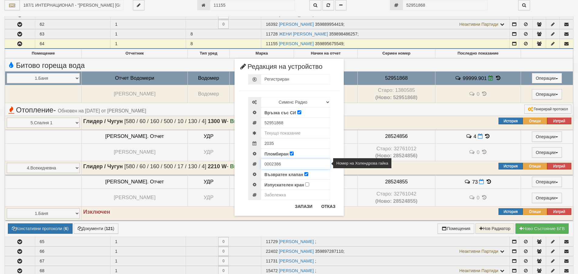
click at [275, 164] on input "0002386" at bounding box center [295, 164] width 69 height 10
click at [327, 209] on button "Отказ" at bounding box center [328, 207] width 22 height 10
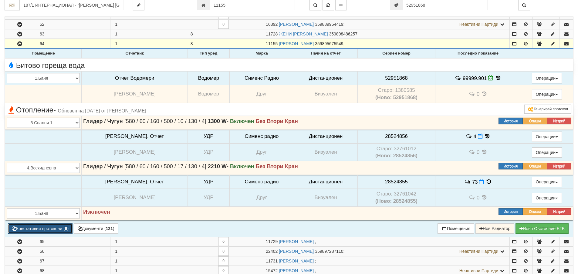
click at [38, 227] on button "Констативни протоколи ( 6 )" at bounding box center [40, 228] width 65 height 10
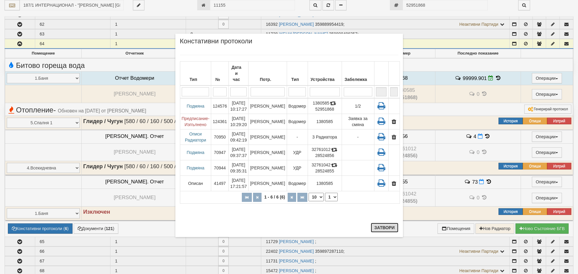
click at [389, 229] on button "Затвори" at bounding box center [385, 228] width 28 height 10
